Goal: Task Accomplishment & Management: Manage account settings

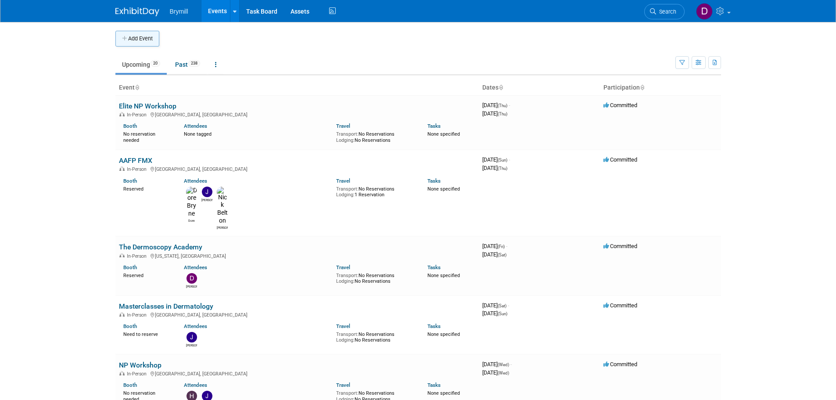
click at [150, 39] on button "Add Event" at bounding box center [137, 39] width 44 height 16
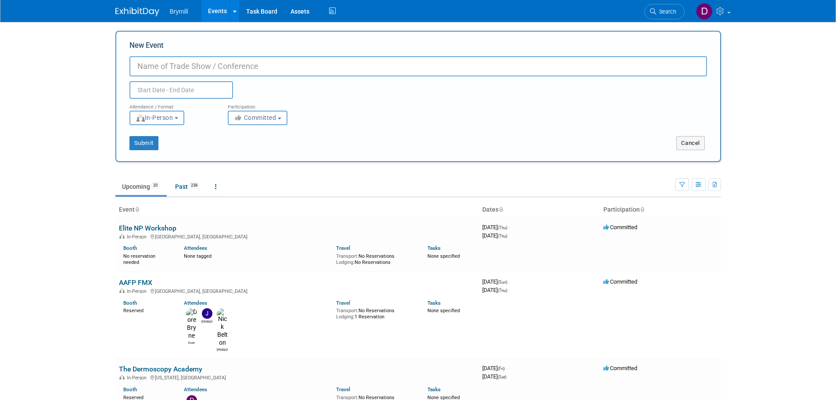
paste input "Annual Eastern Winter Dermatology Conference"
type input "Annual Eastern Winter Dermatology Conference"
click at [175, 88] on input "text" at bounding box center [181, 90] width 104 height 18
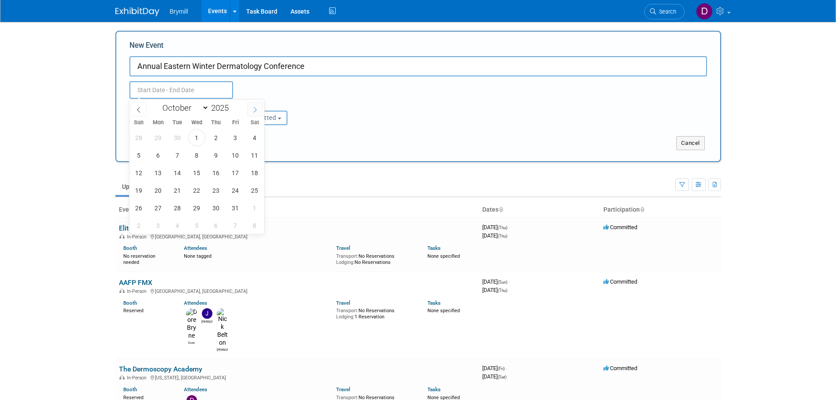
click at [252, 109] on icon at bounding box center [255, 110] width 6 height 6
select select "11"
click at [252, 109] on icon at bounding box center [255, 110] width 6 height 6
type input "2026"
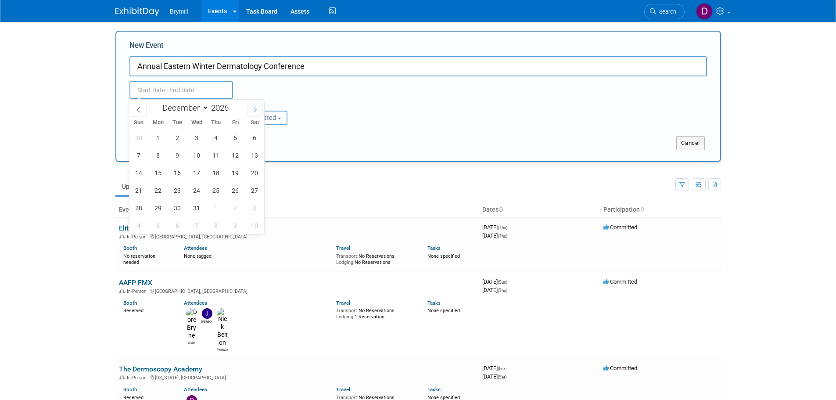
click at [252, 109] on icon at bounding box center [255, 110] width 6 height 6
click at [140, 109] on icon at bounding box center [139, 110] width 6 height 6
select select "0"
click at [221, 208] on span "29" at bounding box center [216, 207] width 17 height 17
click at [140, 227] on span "1" at bounding box center [138, 225] width 17 height 17
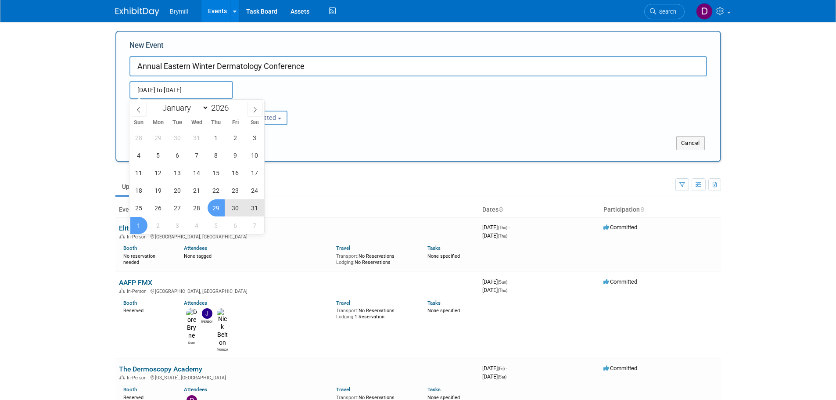
type input "Jan 29, 2026 to Feb 1, 2026"
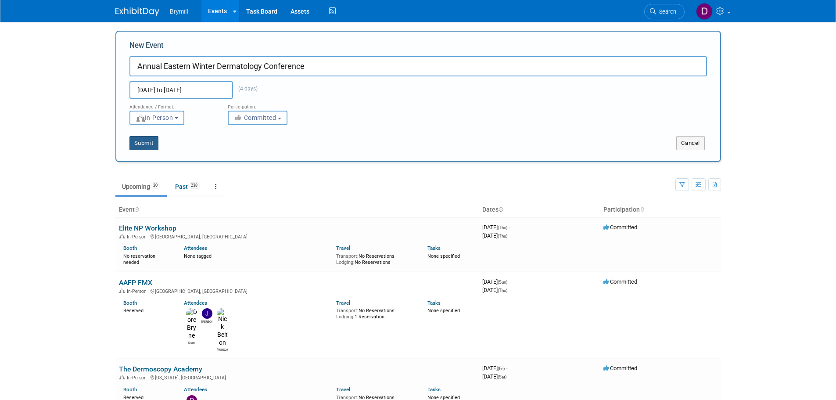
click at [145, 141] on button "Submit" at bounding box center [143, 143] width 29 height 14
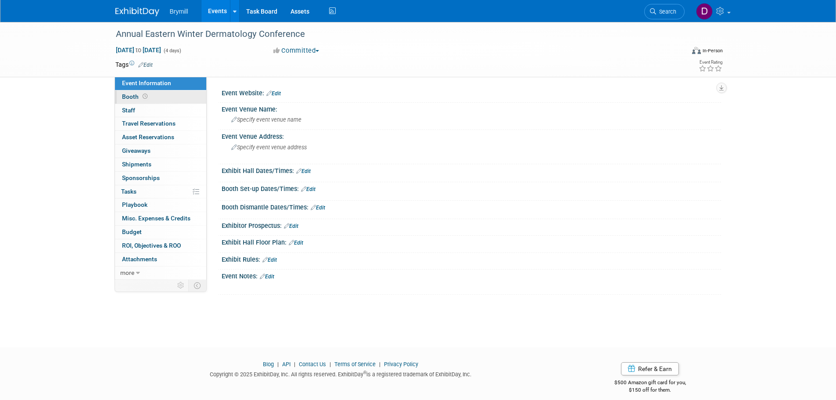
click at [172, 97] on link "Booth" at bounding box center [160, 96] width 91 height 13
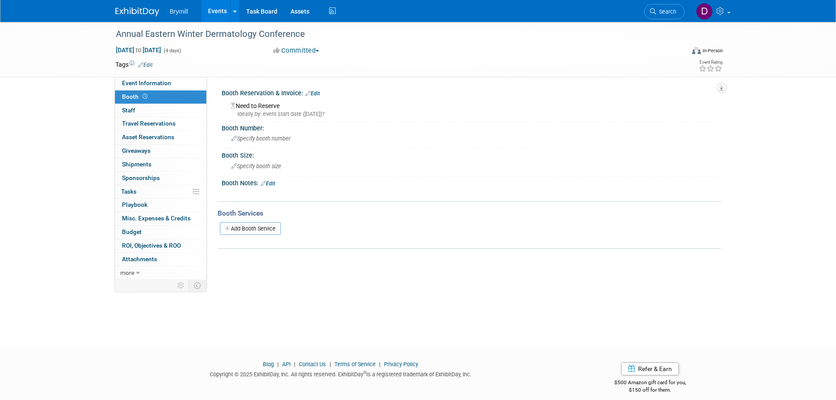
click at [316, 93] on link "Edit" at bounding box center [312, 93] width 14 height 6
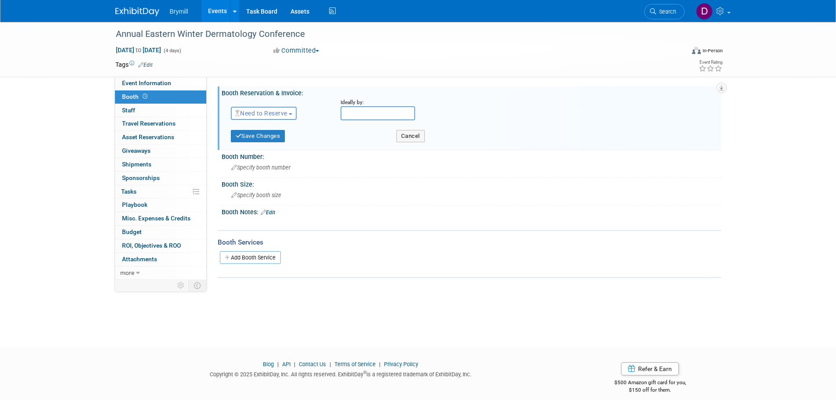
click at [281, 118] on button "Need to Reserve" at bounding box center [264, 113] width 66 height 13
click at [268, 142] on link "Reserved" at bounding box center [278, 140] width 94 height 12
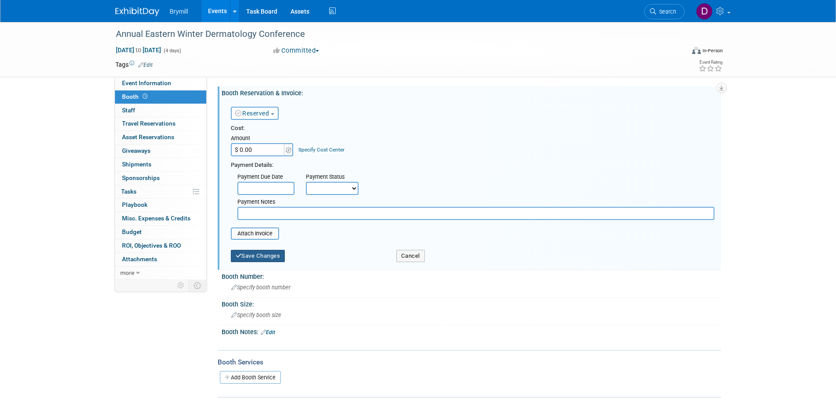
click at [251, 256] on button "Save Changes" at bounding box center [258, 256] width 54 height 12
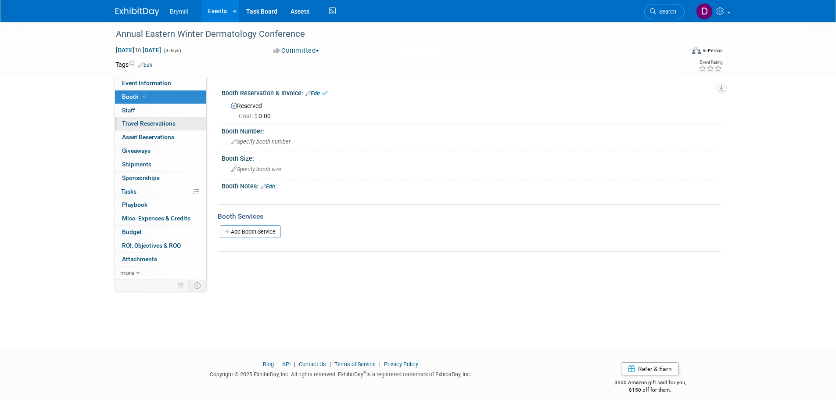
click at [181, 122] on link "0 Travel Reservations 0" at bounding box center [160, 123] width 91 height 13
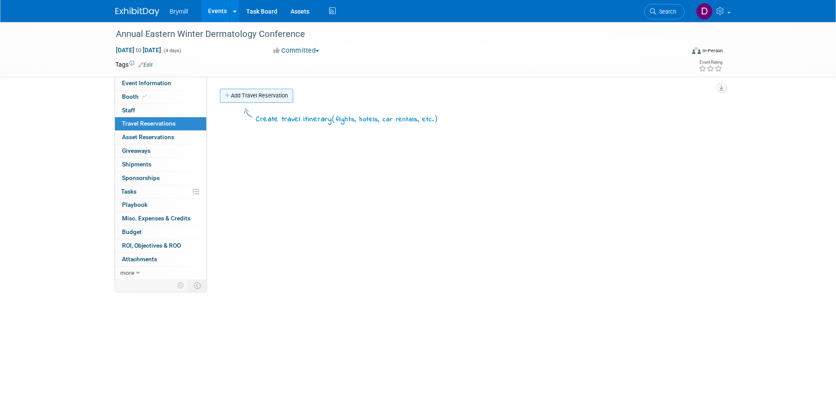
click at [271, 93] on link "Add Travel Reservation" at bounding box center [256, 96] width 73 height 14
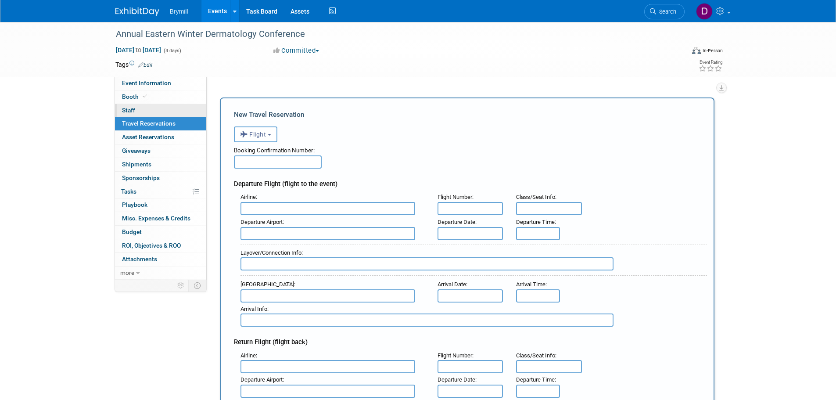
click at [135, 106] on link "0 Staff 0" at bounding box center [160, 110] width 91 height 13
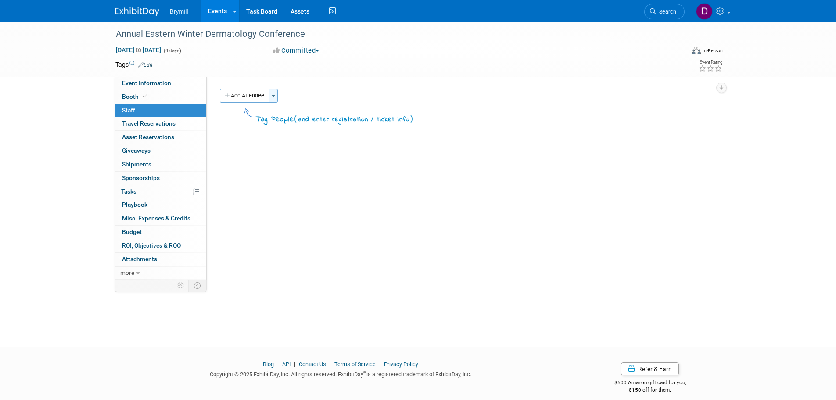
click at [275, 97] on button "Toggle Dropdown" at bounding box center [273, 96] width 9 height 14
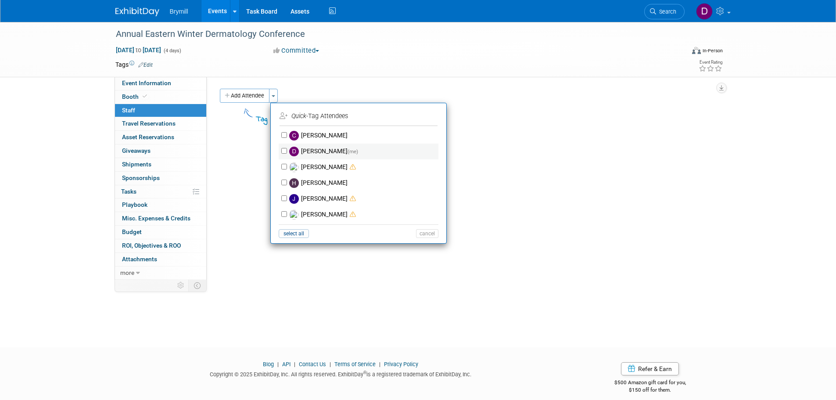
click at [320, 153] on label "Delaney Bryne (me)" at bounding box center [364, 152] width 154 height 16
click at [287, 153] on input "Delaney Bryne (me)" at bounding box center [284, 151] width 6 height 6
checkbox input "true"
click at [419, 113] on button "Apply" at bounding box center [424, 116] width 27 height 13
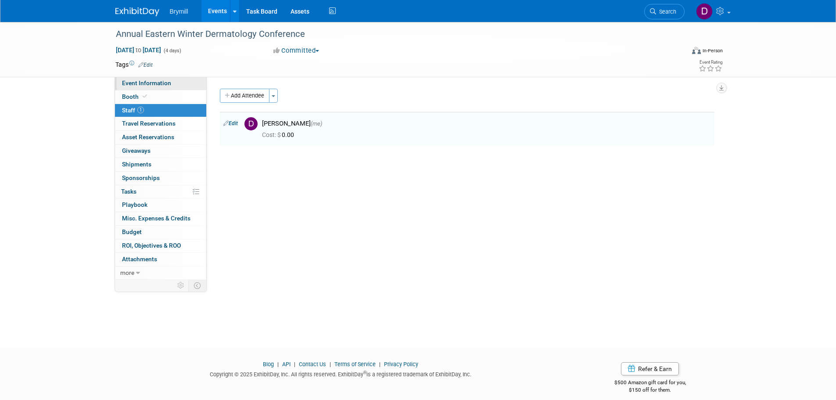
click at [158, 84] on span "Event Information" at bounding box center [146, 82] width 49 height 7
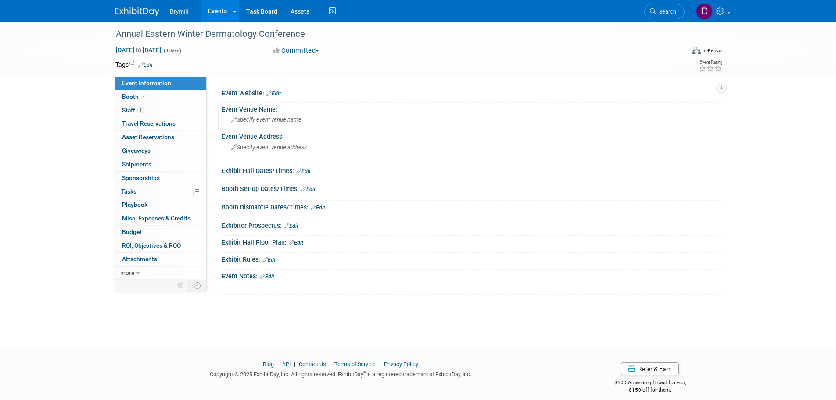
click at [272, 122] on span "Specify event venue name" at bounding box center [266, 119] width 70 height 7
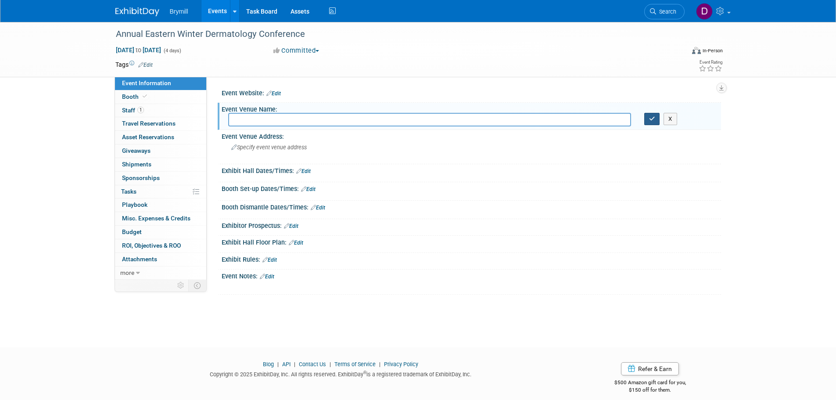
click at [647, 118] on button "button" at bounding box center [652, 119] width 16 height 12
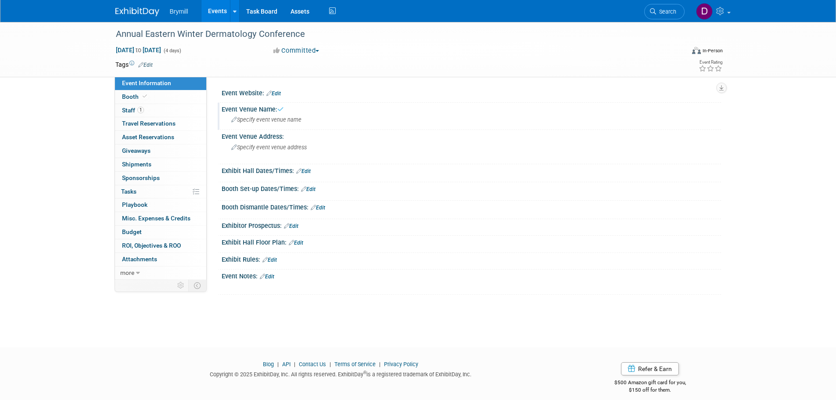
click at [144, 12] on img at bounding box center [137, 11] width 44 height 9
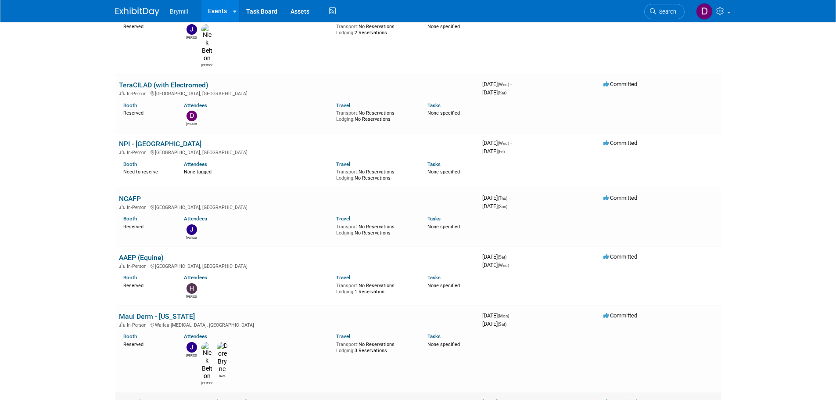
scroll to position [614, 0]
